Goal: Find contact information: Find contact information

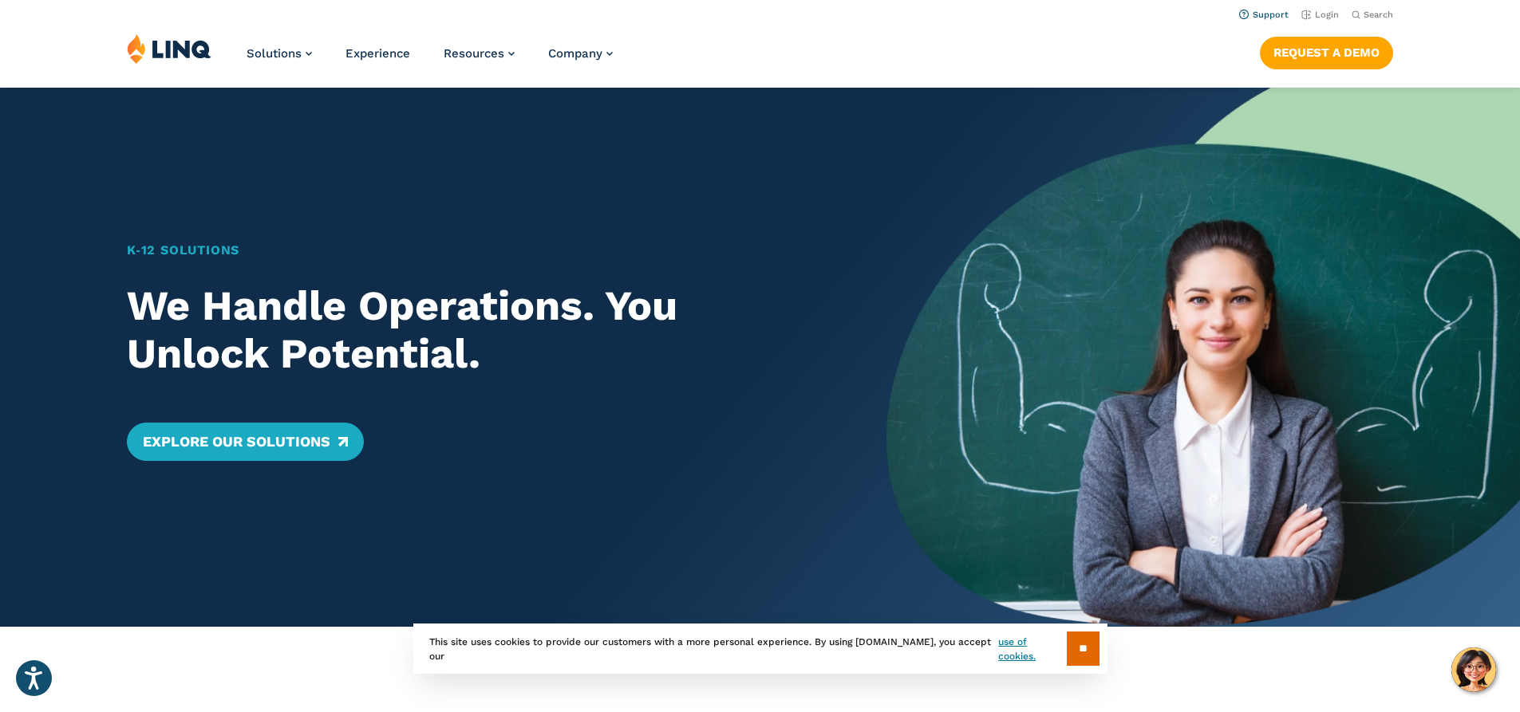
click at [1272, 14] on link "Support" at bounding box center [1263, 15] width 49 height 10
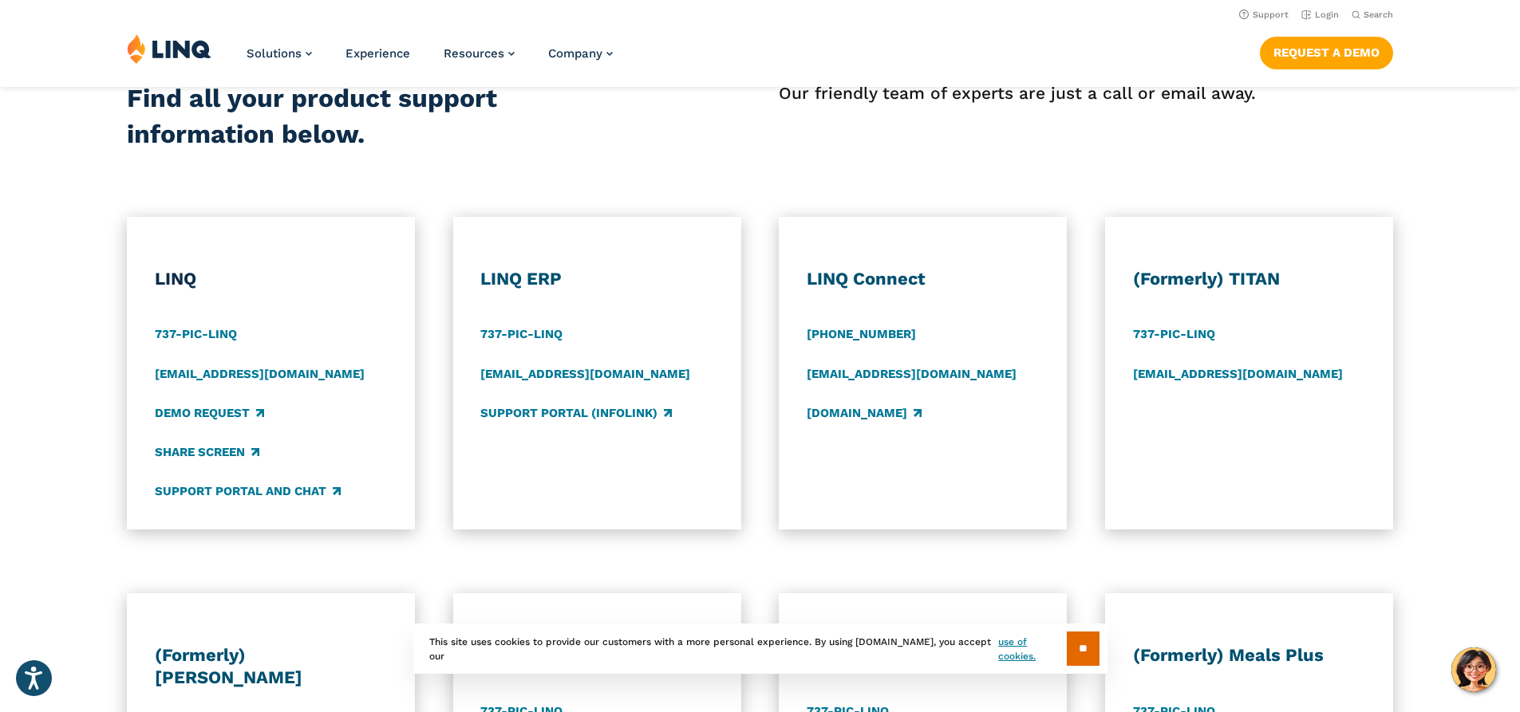
scroll to position [638, 0]
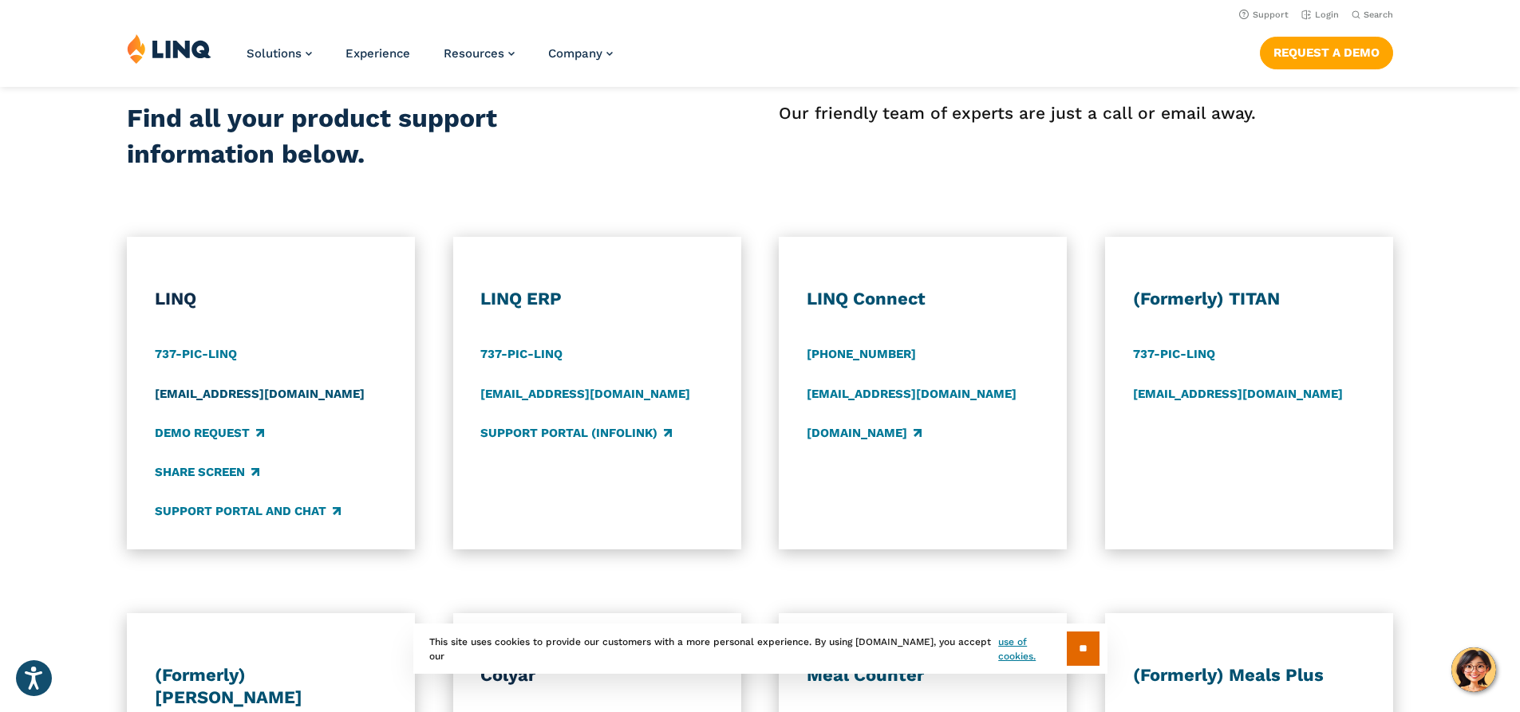
click at [219, 400] on link "support@linq.com" at bounding box center [260, 394] width 210 height 18
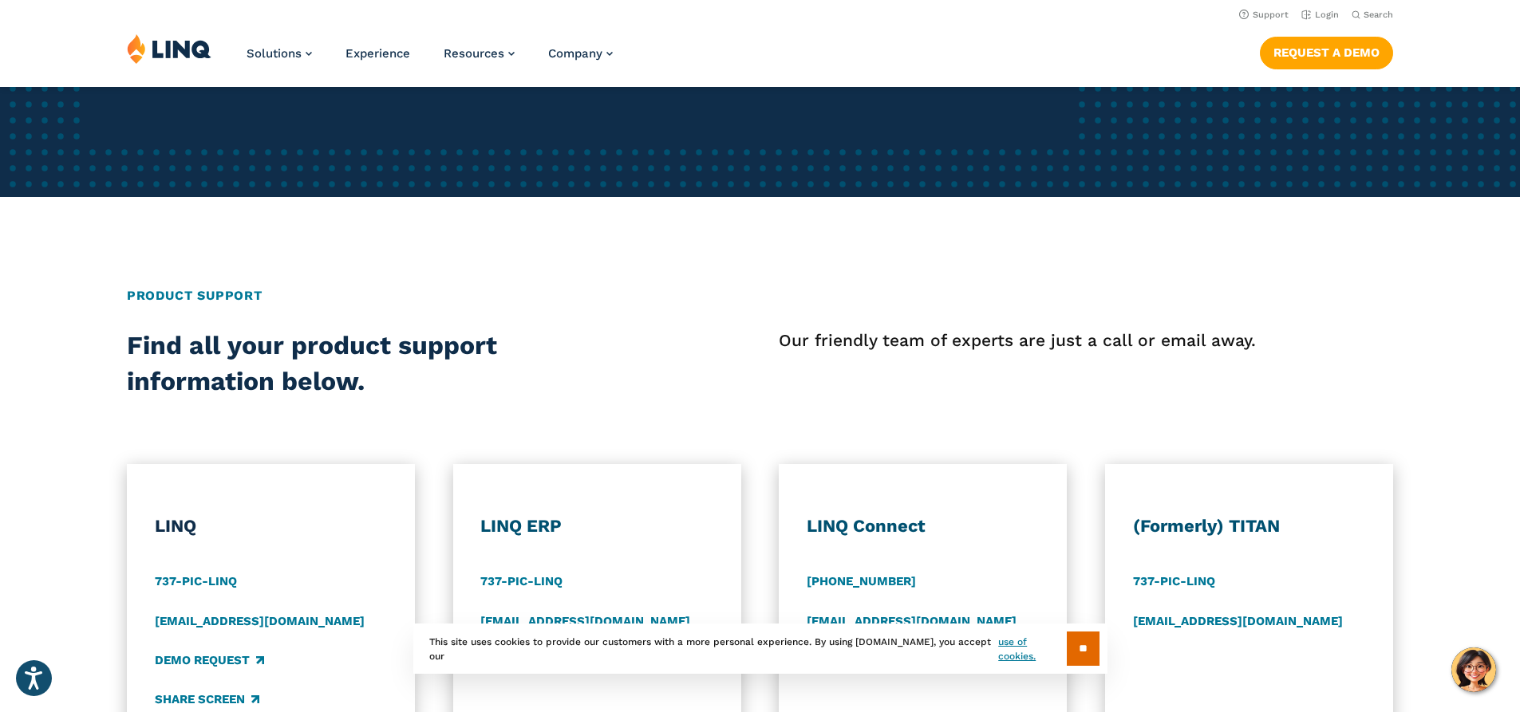
scroll to position [399, 0]
